Goal: Task Accomplishment & Management: Complete application form

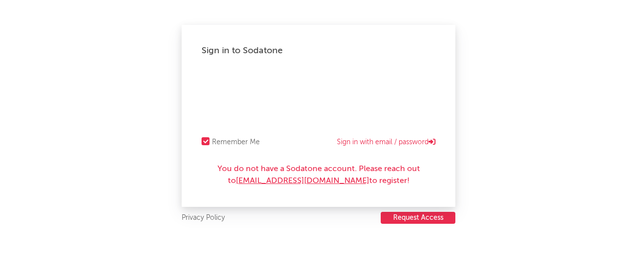
click at [434, 220] on button "Request Access" at bounding box center [417, 218] width 75 height 12
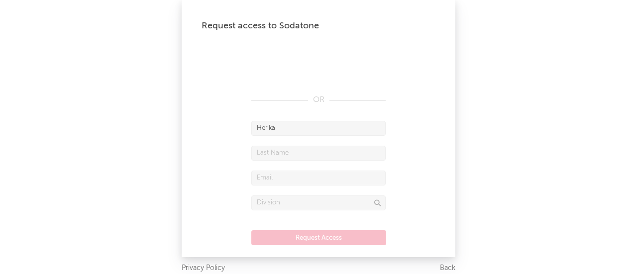
type input "Herika"
type input "Marinho"
type input "[EMAIL_ADDRESS][DOMAIN_NAME]"
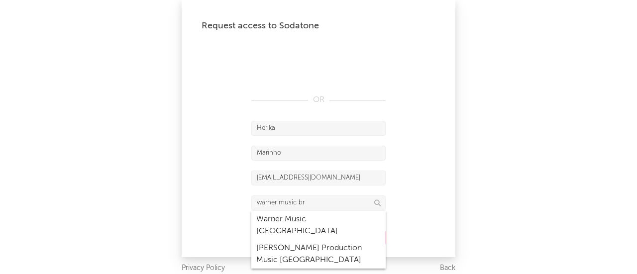
click at [327, 217] on div "Warner Music [GEOGRAPHIC_DATA]" at bounding box center [318, 225] width 134 height 29
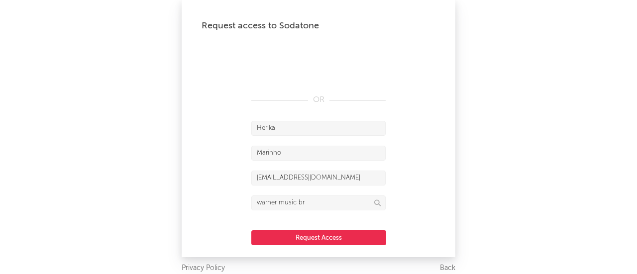
type input "Warner Music [GEOGRAPHIC_DATA]"
click at [322, 237] on button "Request Access" at bounding box center [318, 237] width 135 height 15
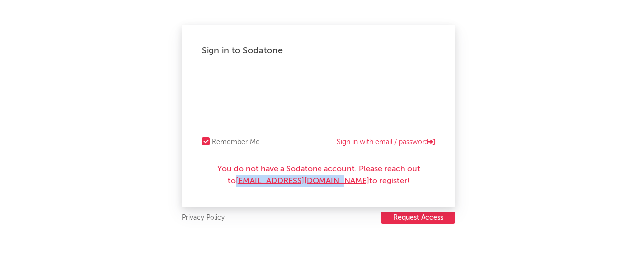
drag, startPoint x: 228, startPoint y: 182, endPoint x: 350, endPoint y: 186, distance: 122.4
click at [350, 186] on div "You do not have a Sodatone account. Please reach out to [EMAIL_ADDRESS][DOMAIN_…" at bounding box center [318, 175] width 234 height 24
copy link "SodatoneSupport@wmg.com"
